Goal: Obtain resource: Download file/media

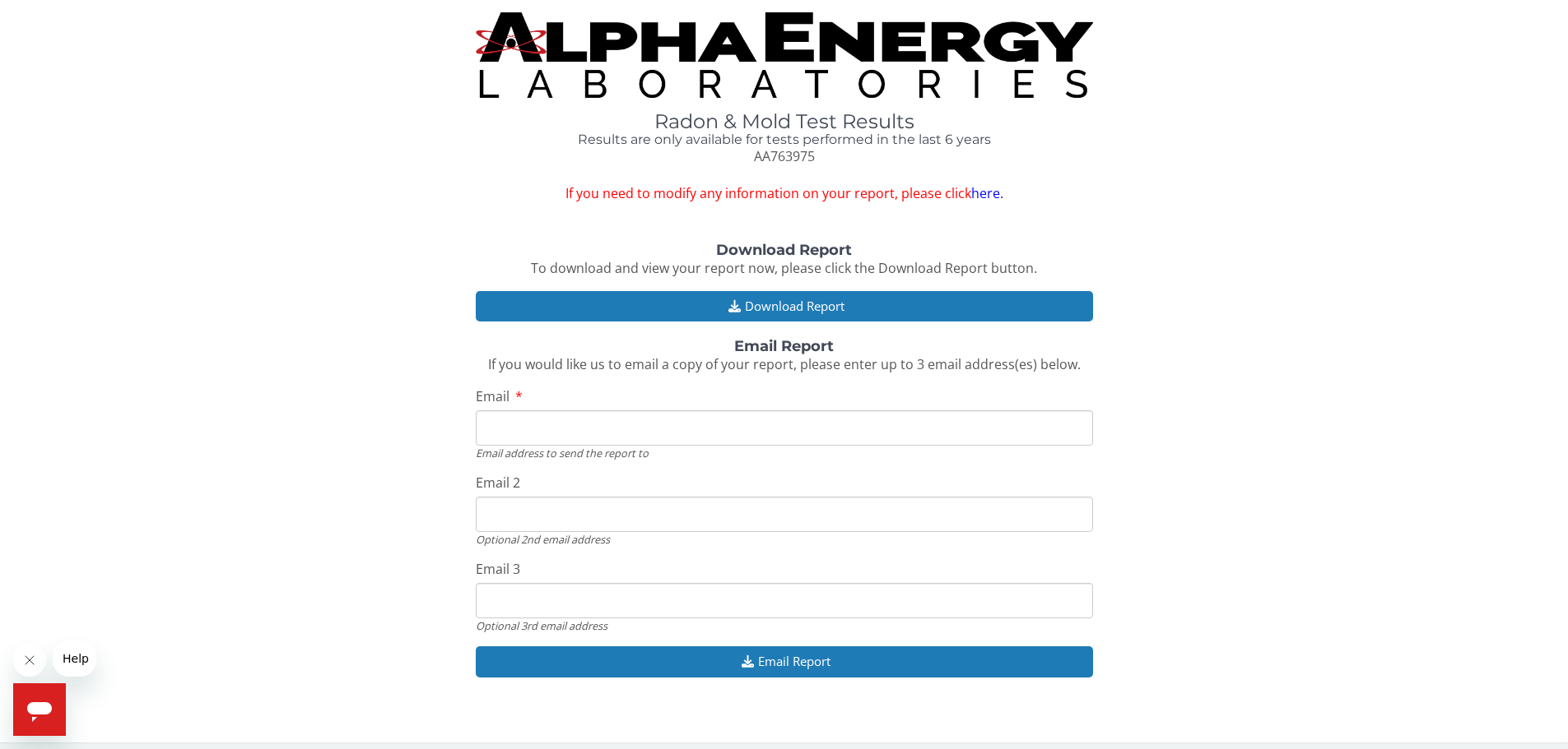
click at [551, 429] on input "Email" at bounding box center [784, 428] width 617 height 35
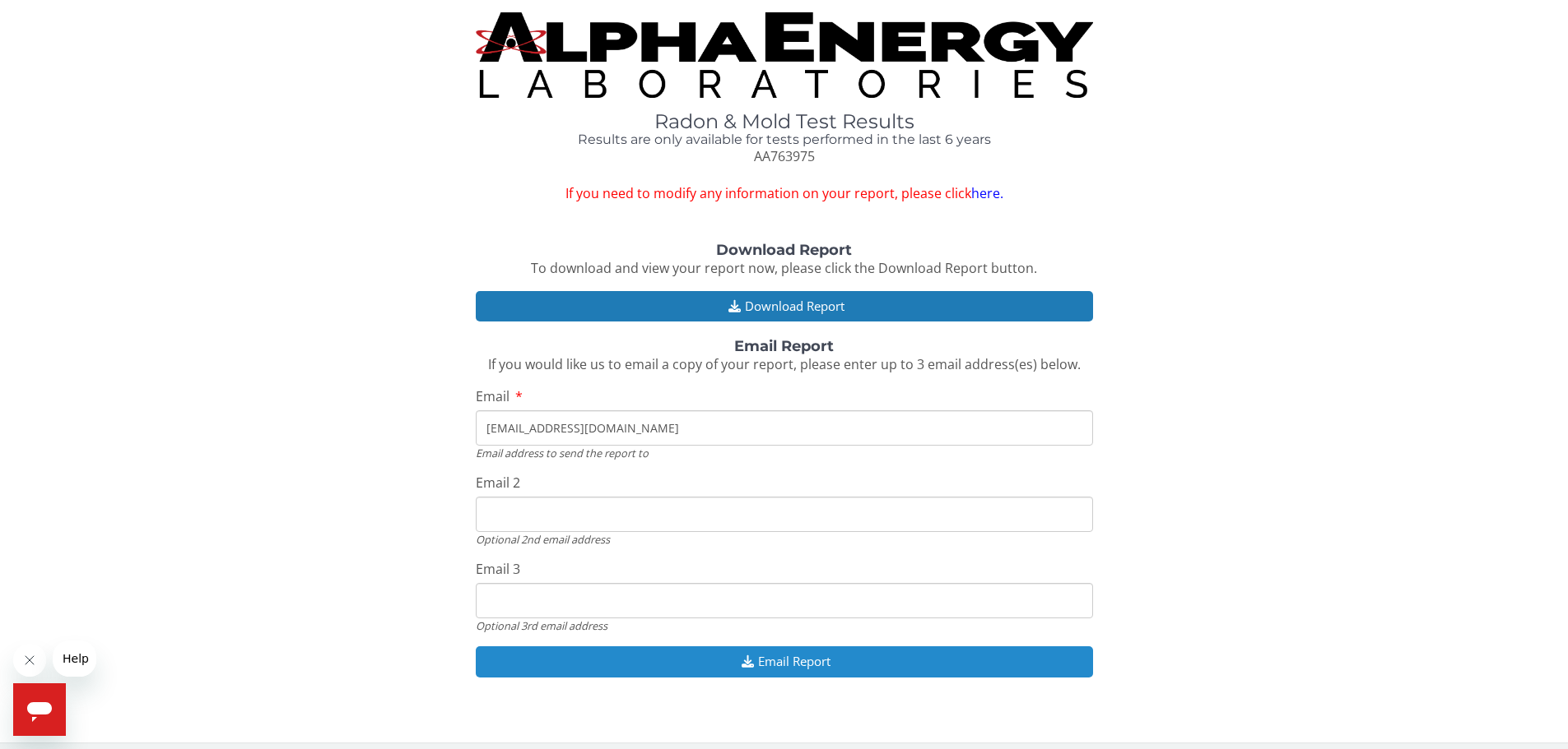
type input "[EMAIL_ADDRESS][DOMAIN_NAME]"
click at [823, 660] on button "Email Report" at bounding box center [784, 661] width 617 height 30
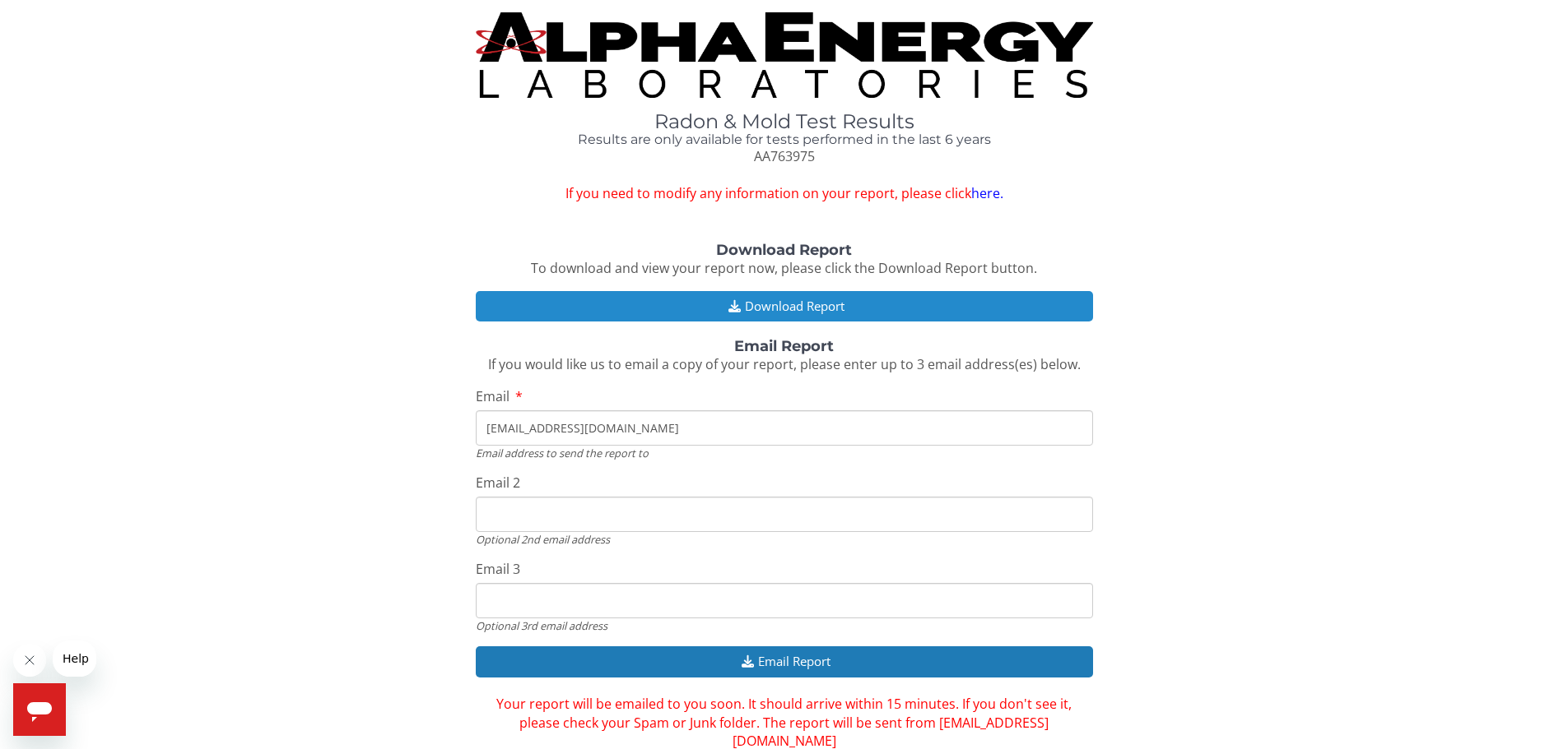
click at [908, 303] on button "Download Report" at bounding box center [784, 306] width 617 height 30
